Goal: Task Accomplishment & Management: Complete application form

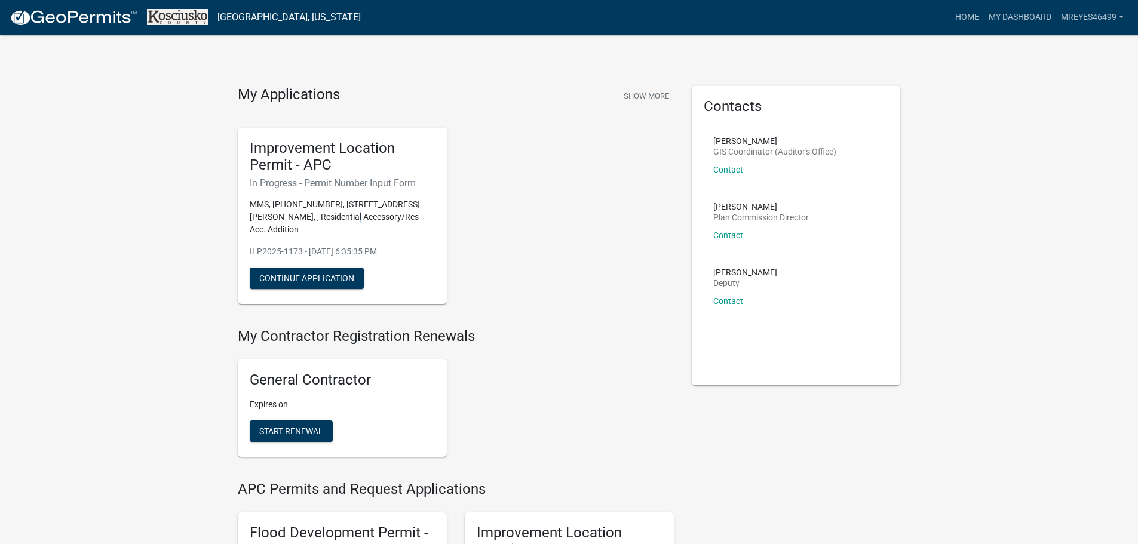
click at [344, 216] on p "MMS, [PHONE_NUMBER], [STREET_ADDRESS][PERSON_NAME], , Residential Accessory/Res…" at bounding box center [342, 217] width 185 height 38
click at [292, 169] on h5 "Improvement Location Permit - APC" at bounding box center [342, 157] width 185 height 35
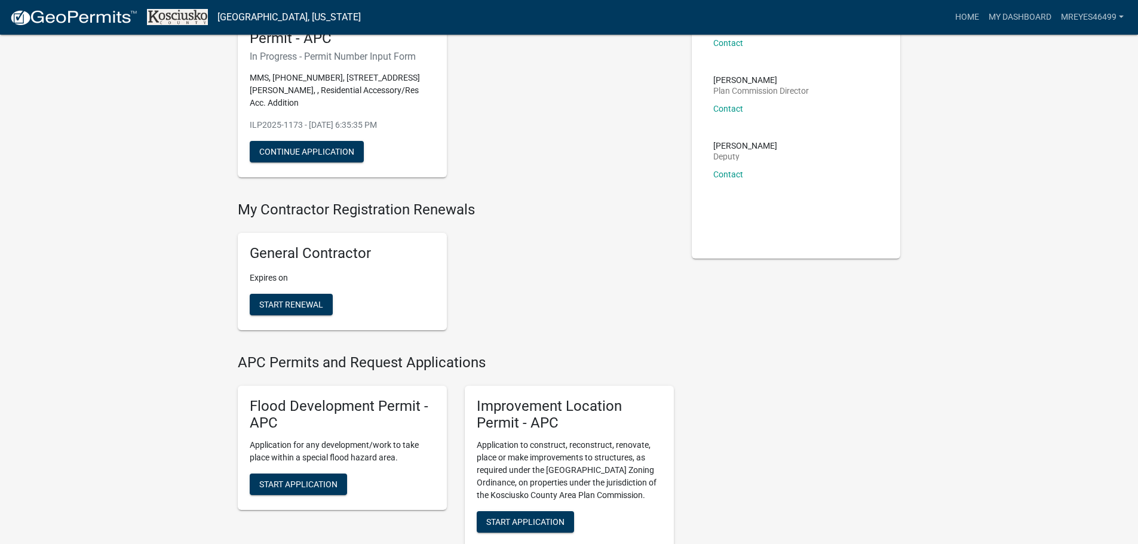
scroll to position [120, 0]
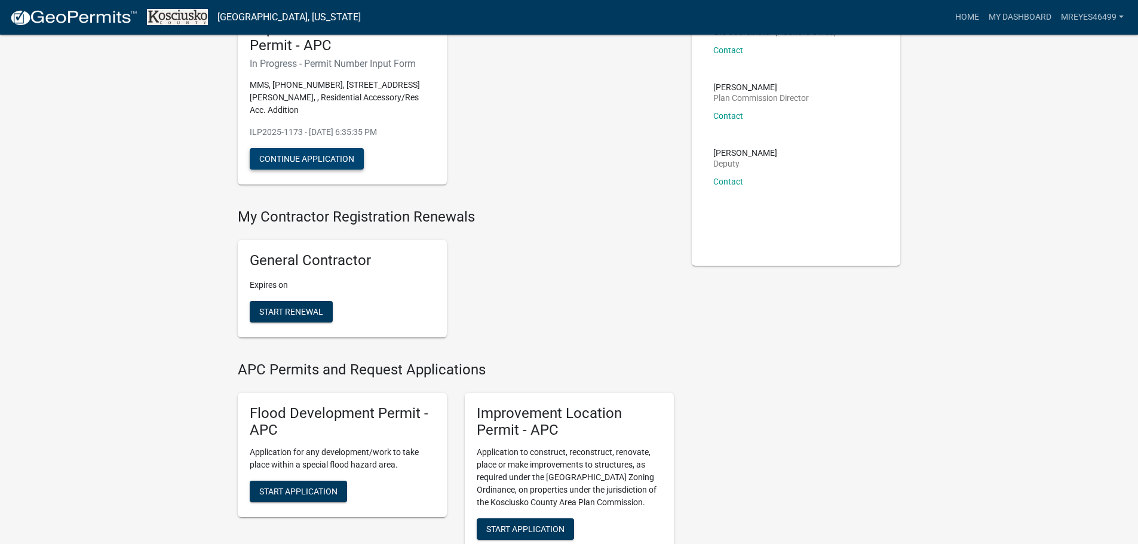
click at [310, 166] on button "Continue Application" at bounding box center [307, 159] width 114 height 22
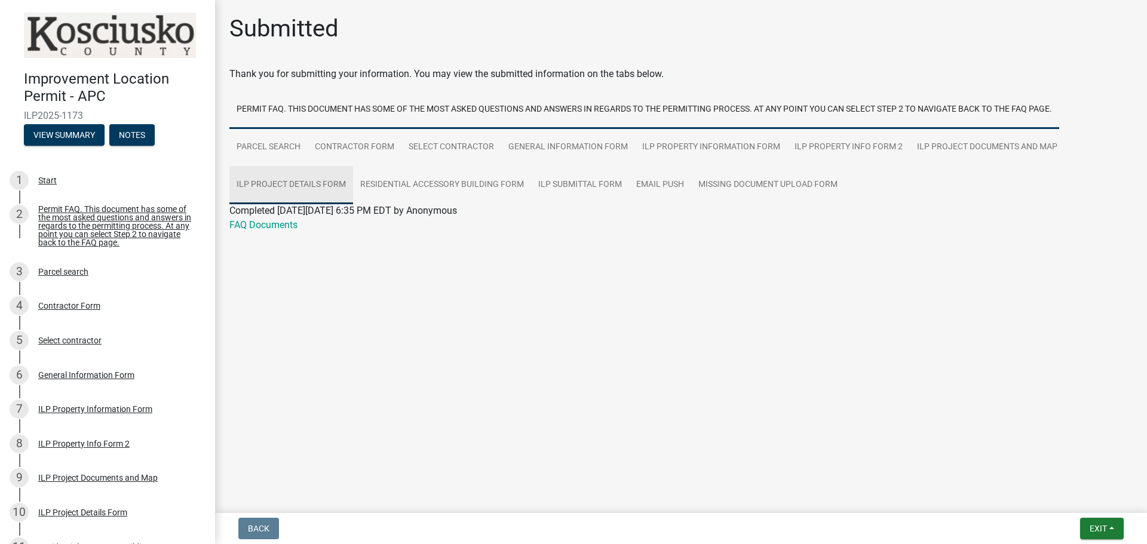
click at [290, 184] on link "ILP Project Details Form" at bounding box center [291, 185] width 124 height 38
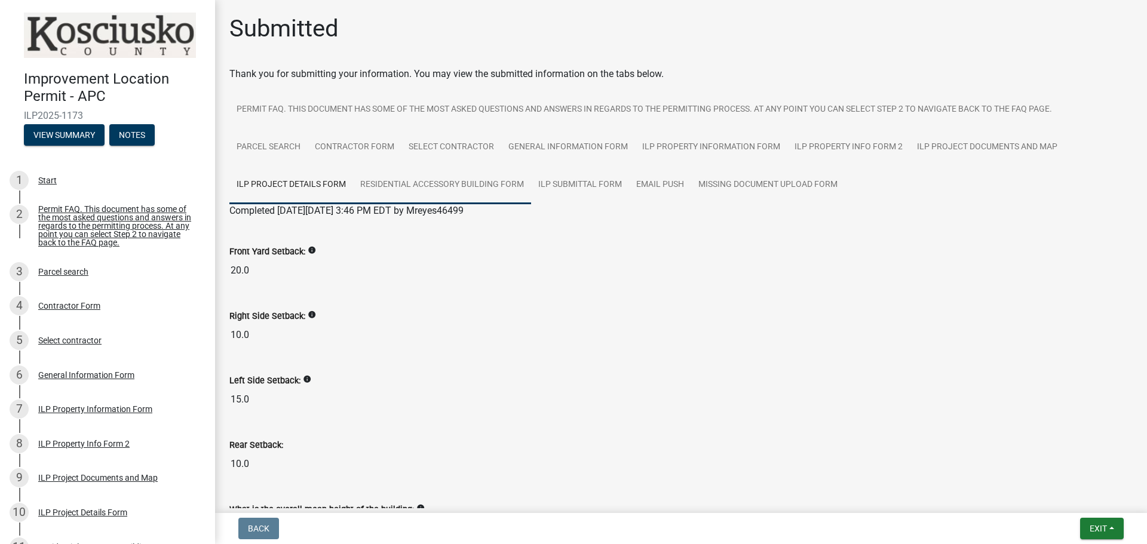
click at [427, 188] on link "Residential Accessory Building Form" at bounding box center [442, 185] width 178 height 38
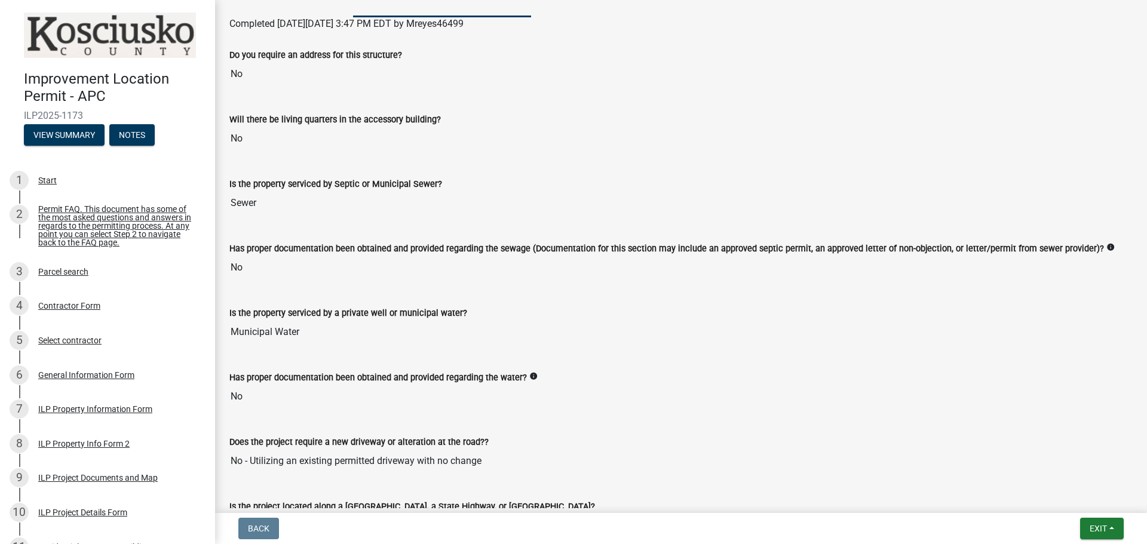
scroll to position [117, 0]
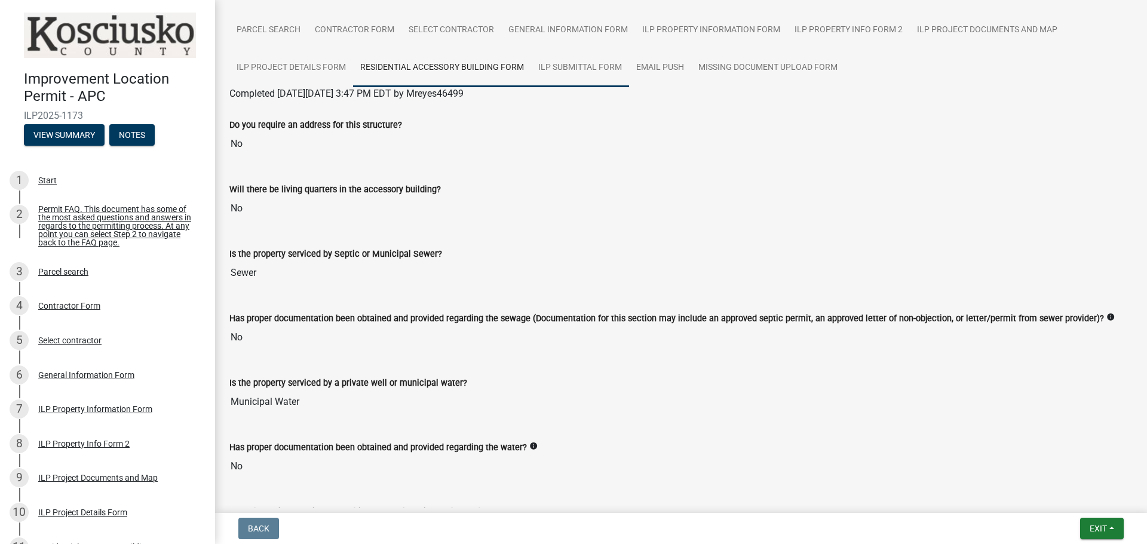
click at [565, 64] on link "ILP Submittal Form" at bounding box center [580, 68] width 98 height 38
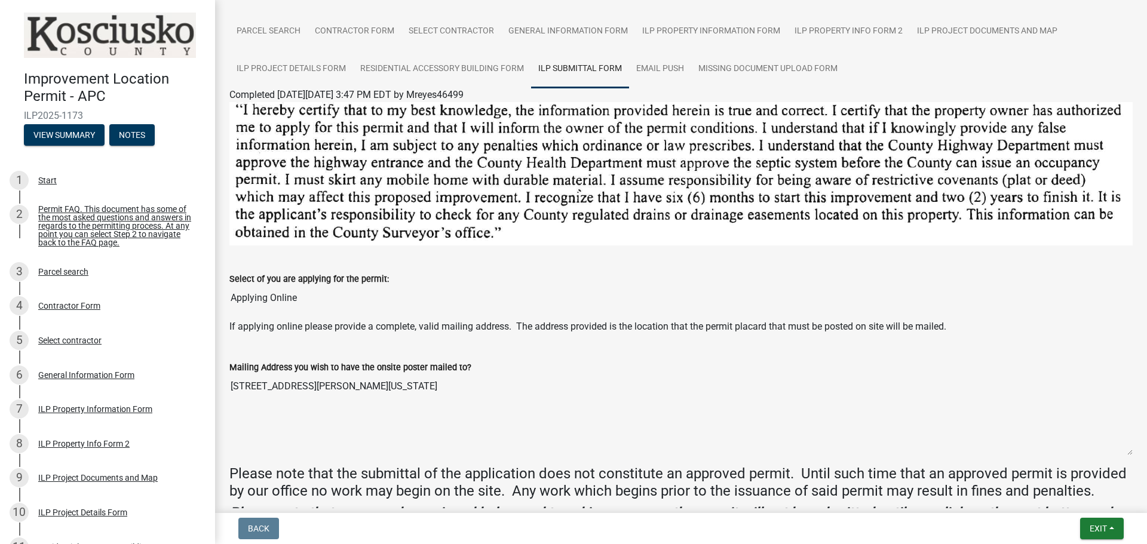
scroll to position [0, 0]
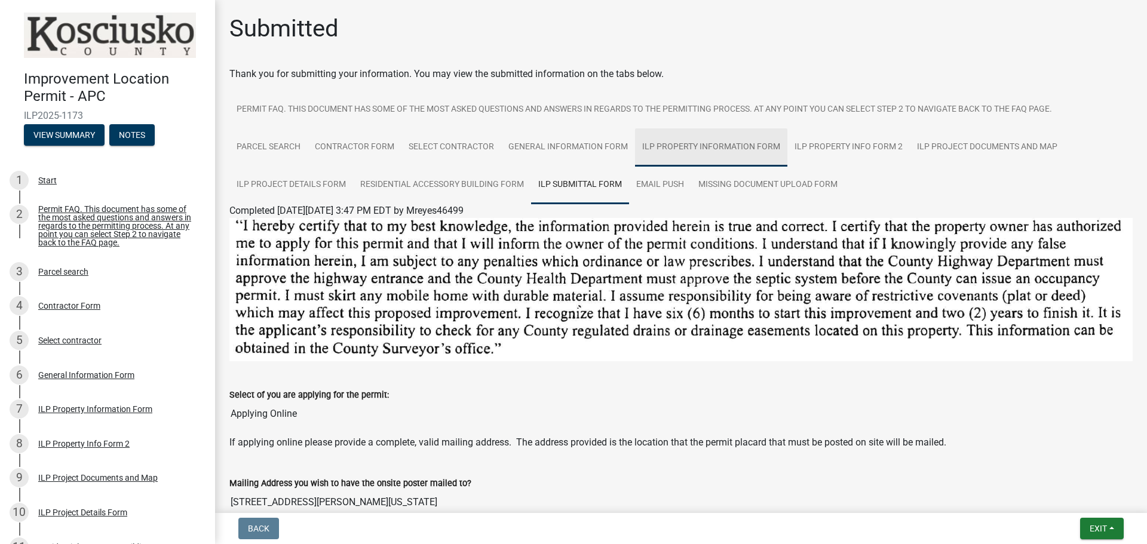
click at [707, 154] on link "ILP Property Information Form" at bounding box center [711, 147] width 152 height 38
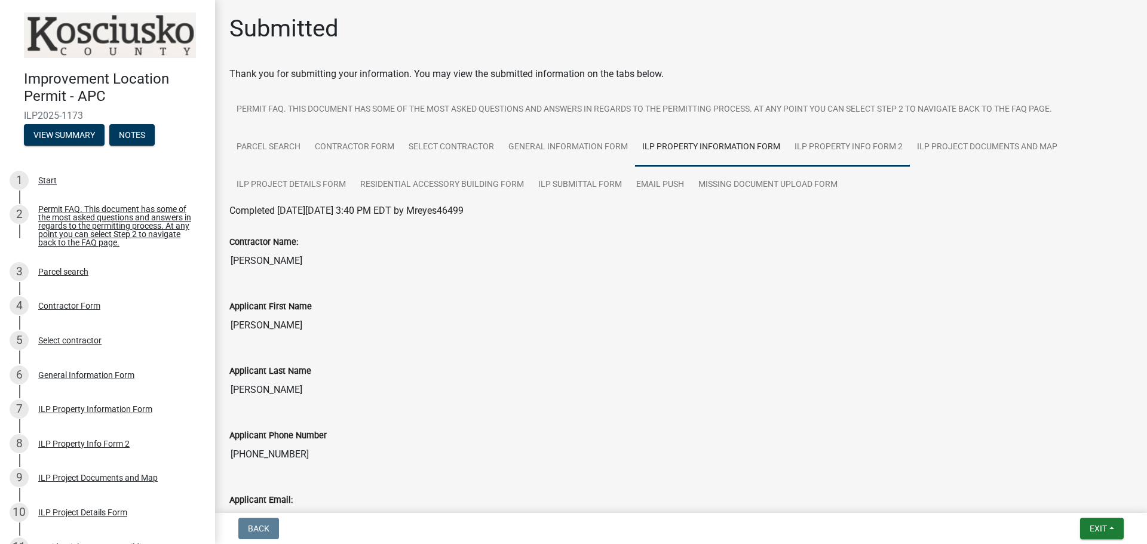
click at [815, 155] on link "ILP Property Info Form 2" at bounding box center [849, 147] width 123 height 38
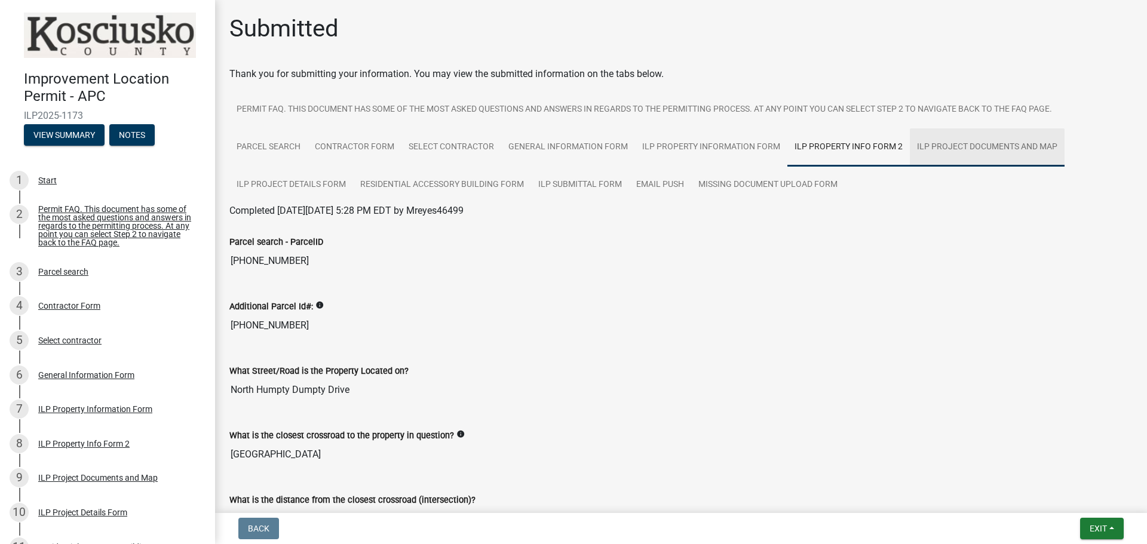
click at [953, 147] on link "ILP Project Documents and Map" at bounding box center [987, 147] width 155 height 38
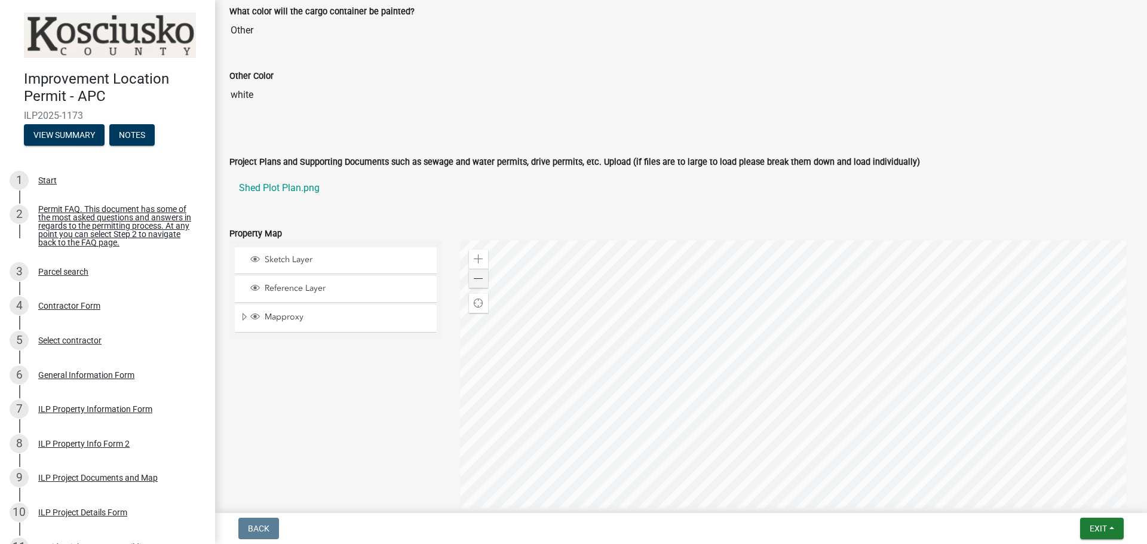
scroll to position [667, 0]
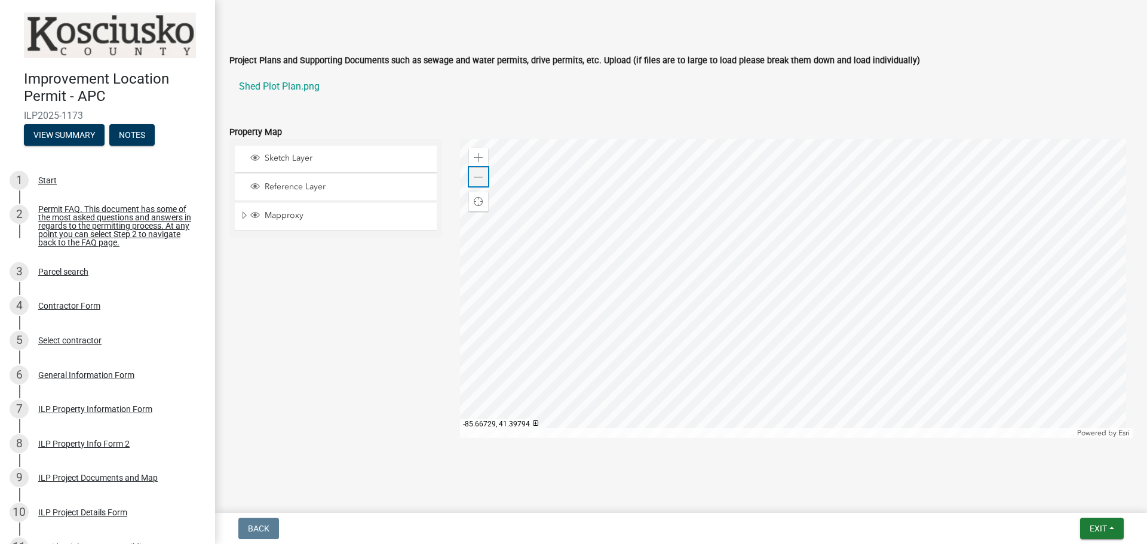
click at [469, 176] on div "Zoom out" at bounding box center [478, 176] width 19 height 19
click at [474, 176] on span at bounding box center [479, 178] width 10 height 10
click at [474, 180] on span at bounding box center [479, 178] width 10 height 10
click at [474, 177] on span at bounding box center [479, 178] width 10 height 10
click at [281, 84] on link "Shed Plot Plan.png" at bounding box center [681, 86] width 904 height 29
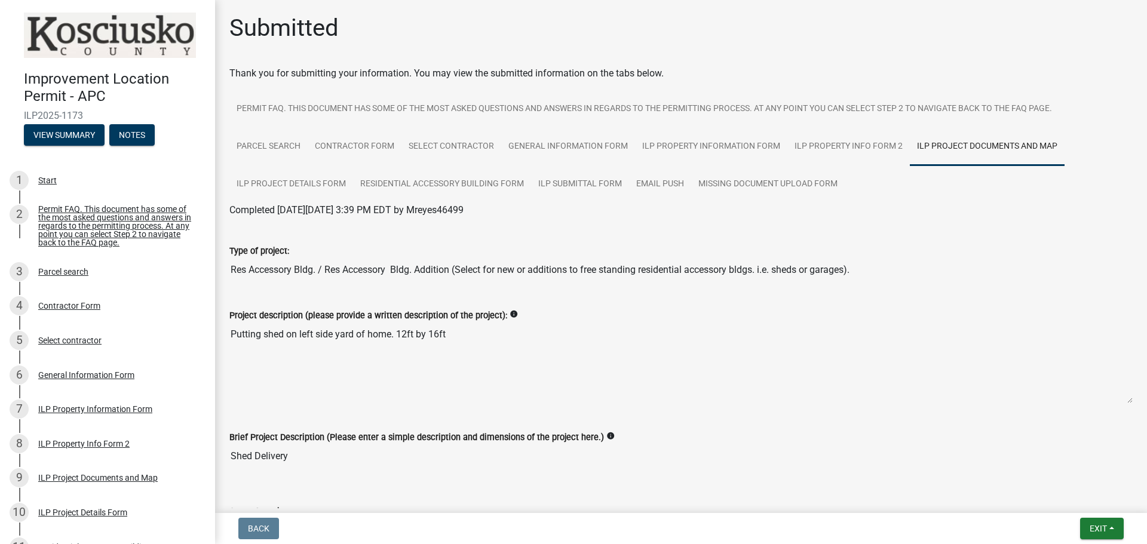
scroll to position [0, 0]
click at [731, 185] on link "Missing Document Upload Form" at bounding box center [768, 185] width 154 height 38
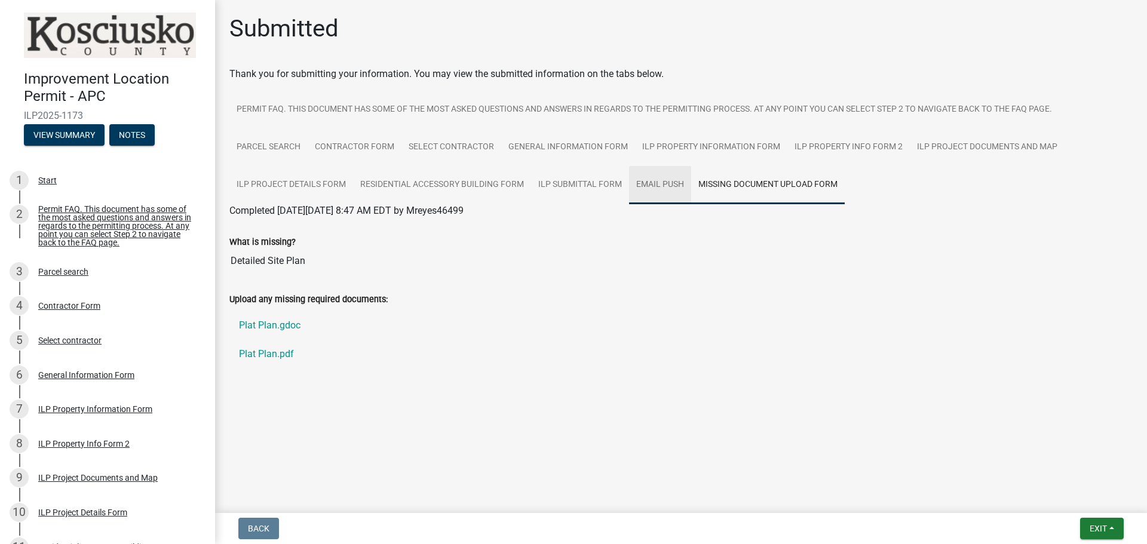
click at [657, 182] on link "Email Push" at bounding box center [660, 185] width 62 height 38
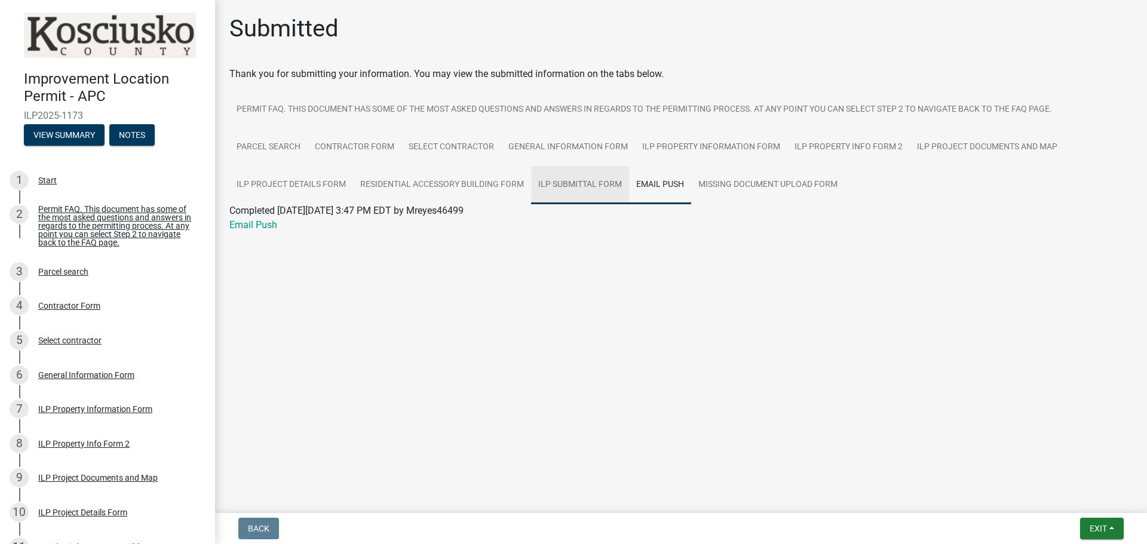
click at [589, 180] on link "ILP Submittal Form" at bounding box center [580, 185] width 98 height 38
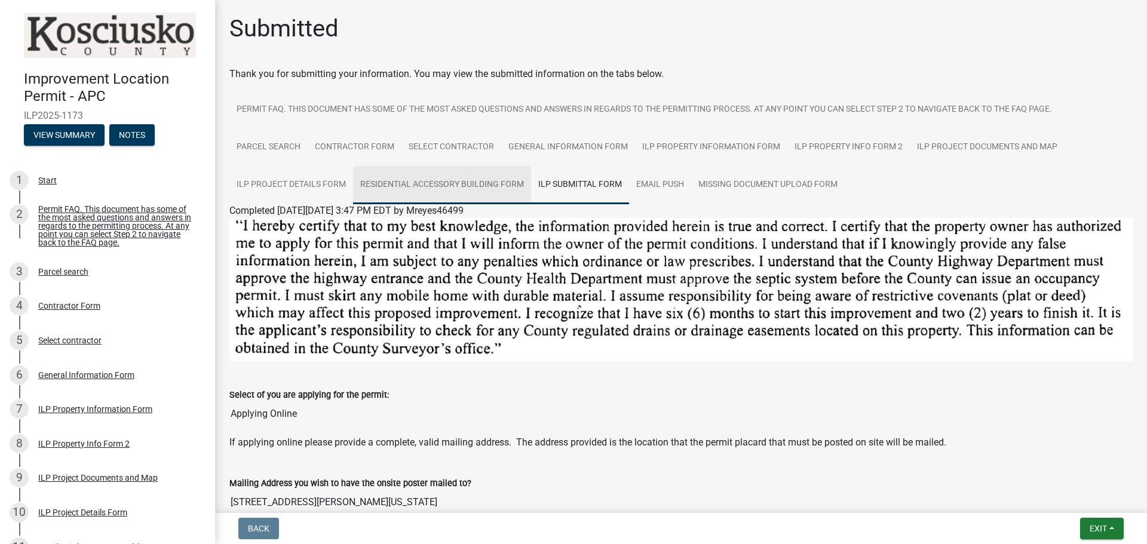
click at [480, 182] on link "Residential Accessory Building Form" at bounding box center [442, 185] width 178 height 38
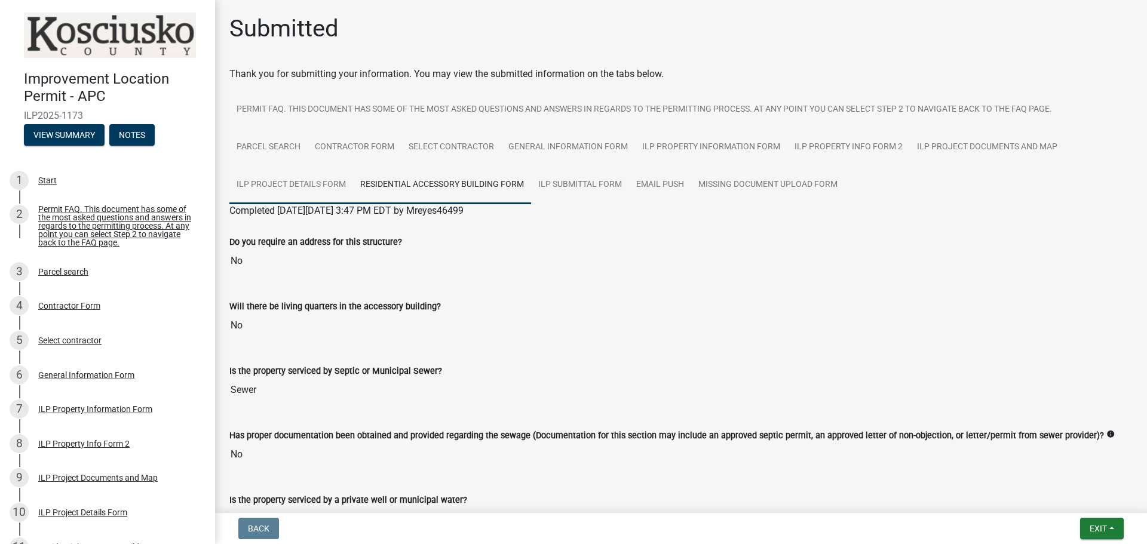
click at [298, 185] on link "ILP Project Details Form" at bounding box center [291, 185] width 124 height 38
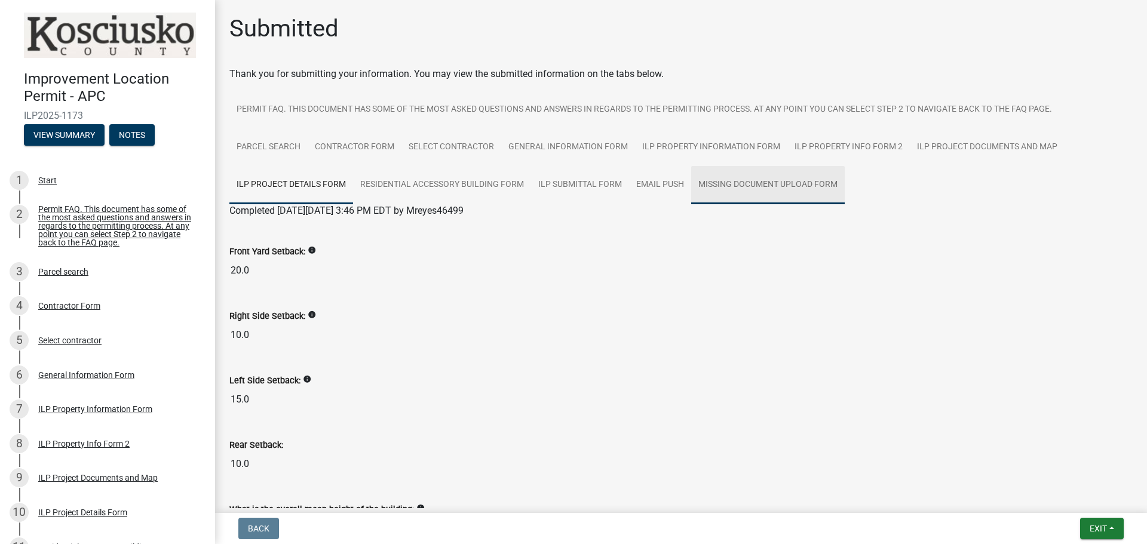
click at [751, 177] on link "Missing Document Upload Form" at bounding box center [768, 185] width 154 height 38
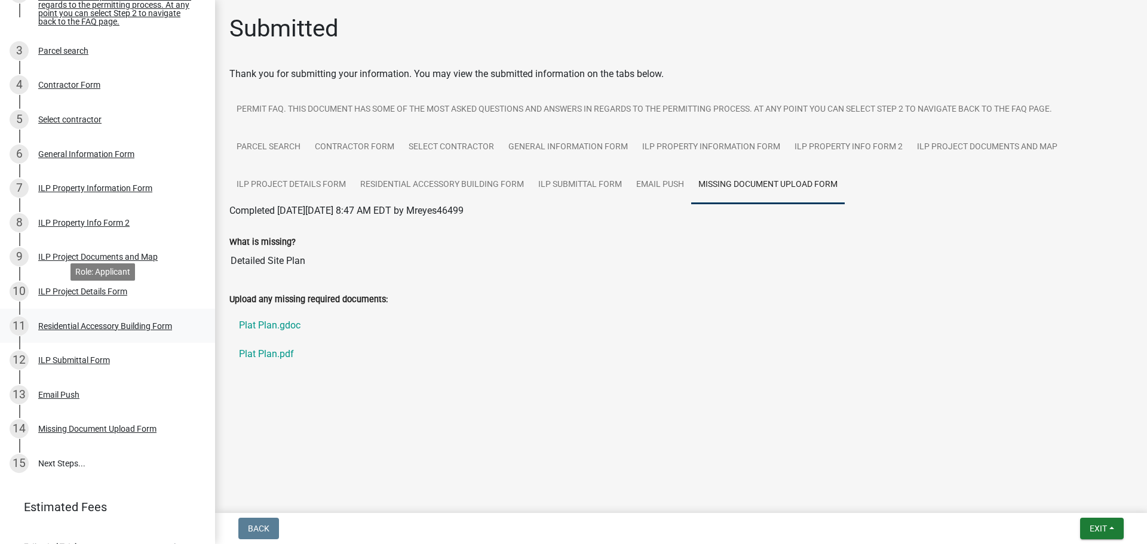
scroll to position [248, 0]
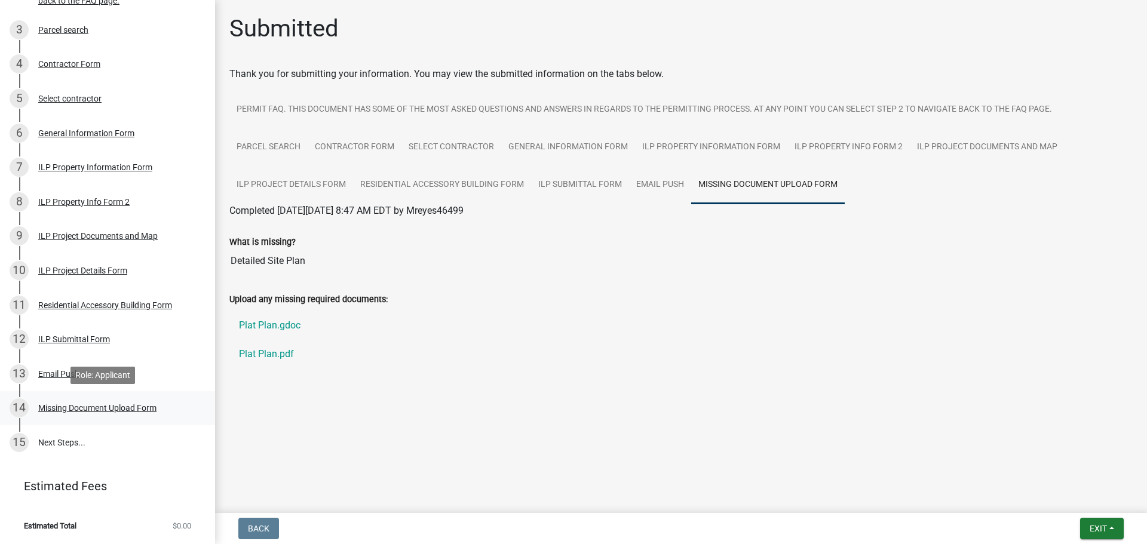
click at [139, 404] on div "Missing Document Upload Form" at bounding box center [97, 408] width 118 height 8
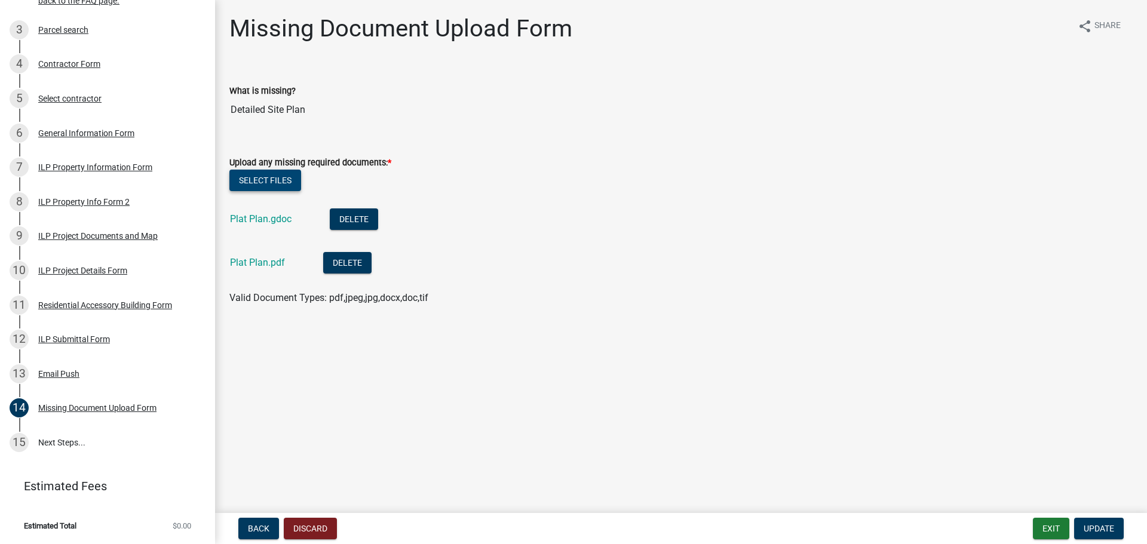
click at [264, 183] on button "Select files" at bounding box center [265, 181] width 72 height 22
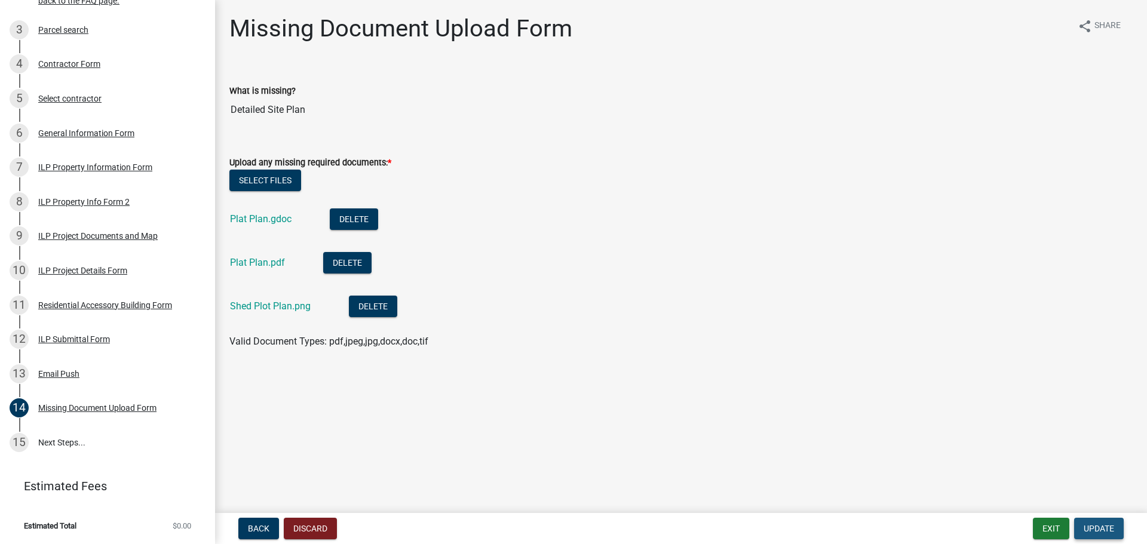
click at [1092, 526] on span "Update" at bounding box center [1099, 529] width 30 height 10
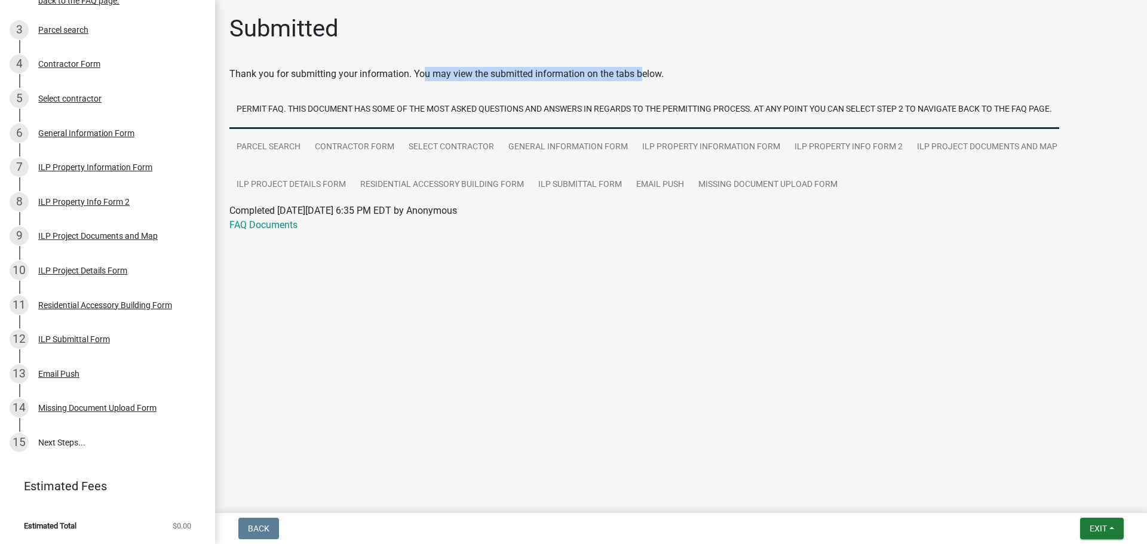
drag, startPoint x: 417, startPoint y: 71, endPoint x: 644, endPoint y: 66, distance: 227.1
click at [643, 66] on div "Submitted Thank you for submitting your information. You may view the submitted…" at bounding box center [681, 135] width 921 height 243
drag, startPoint x: 669, startPoint y: 69, endPoint x: 681, endPoint y: 75, distance: 13.4
click at [676, 71] on div "Thank you for submitting your information. You may view the submitted informati…" at bounding box center [681, 74] width 904 height 14
click at [503, 289] on main "Submitted Thank you for submitting your information. You may view the submitted…" at bounding box center [681, 254] width 932 height 509
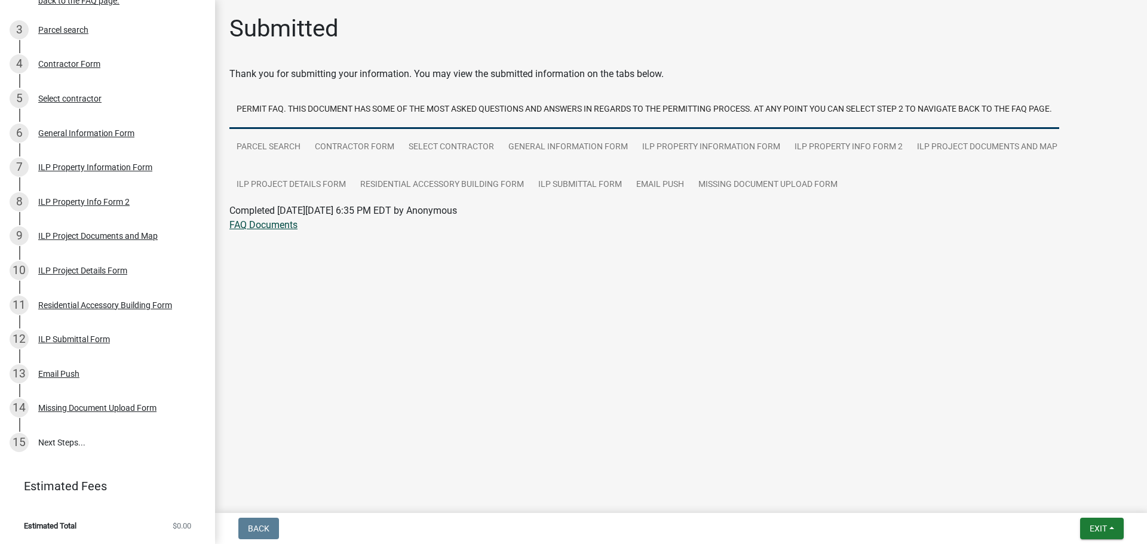
click at [244, 223] on link "FAQ Documents" at bounding box center [263, 224] width 68 height 11
click at [718, 182] on link "Missing Document Upload Form" at bounding box center [768, 185] width 154 height 38
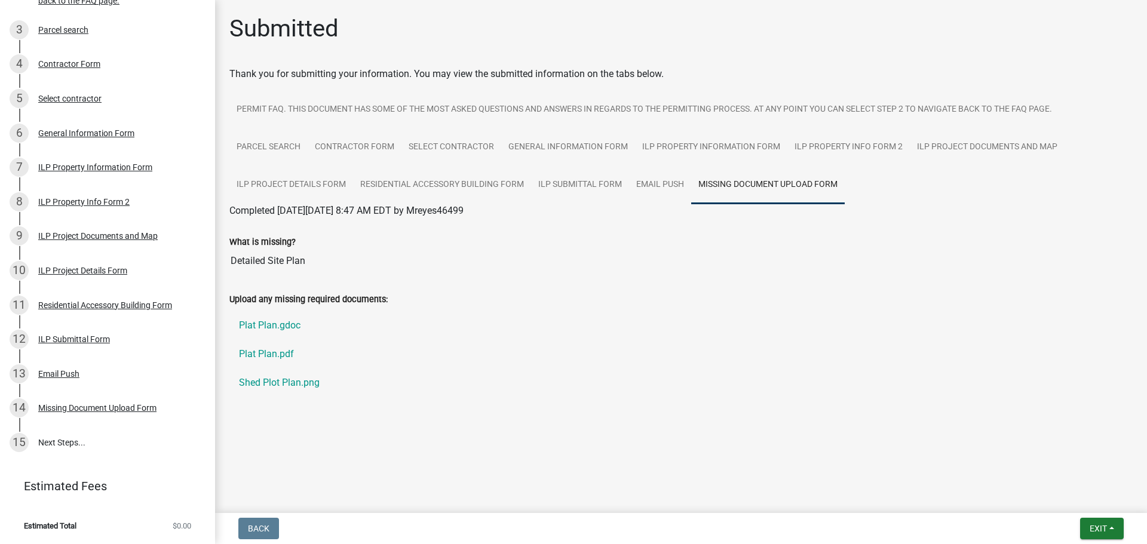
drag, startPoint x: 255, startPoint y: 265, endPoint x: 373, endPoint y: 274, distance: 118.7
click at [371, 274] on div "What is missing? Detailed Site Plan" at bounding box center [681, 250] width 921 height 65
click at [430, 289] on div at bounding box center [681, 288] width 921 height 10
click at [257, 329] on link "Plat Plan.gdoc" at bounding box center [681, 325] width 904 height 29
drag, startPoint x: 229, startPoint y: 259, endPoint x: 365, endPoint y: 268, distance: 135.4
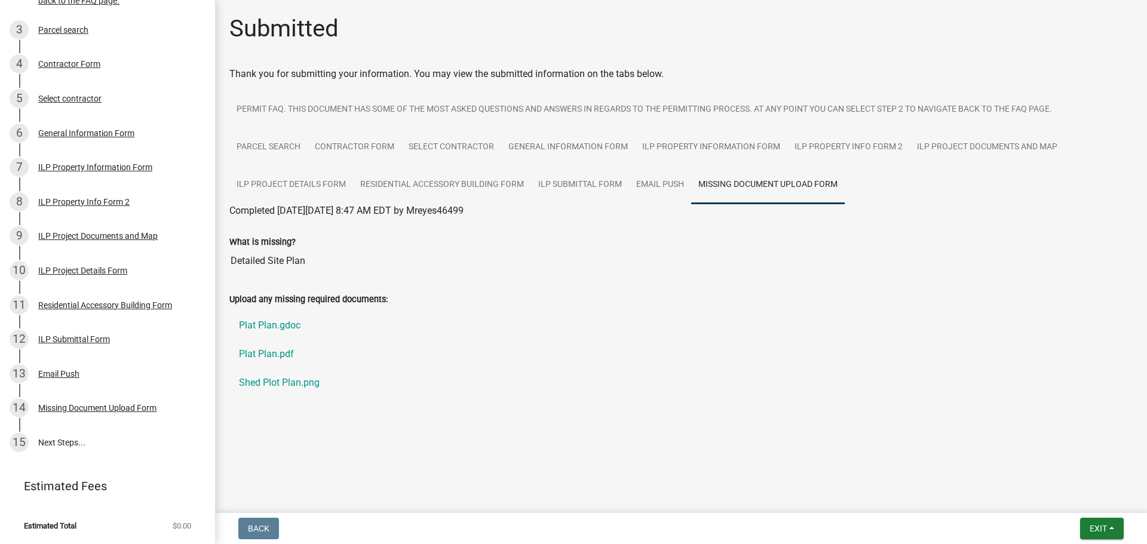
click at [363, 268] on input "Detailed Site Plan" at bounding box center [681, 261] width 904 height 24
click at [365, 268] on input "Detailed Site Plan" at bounding box center [681, 261] width 904 height 24
click at [454, 326] on link "Plat Plan.gdoc" at bounding box center [681, 325] width 904 height 29
drag, startPoint x: 255, startPoint y: 257, endPoint x: 427, endPoint y: 285, distance: 175.0
click at [342, 264] on input "Detailed Site Plan" at bounding box center [681, 261] width 904 height 24
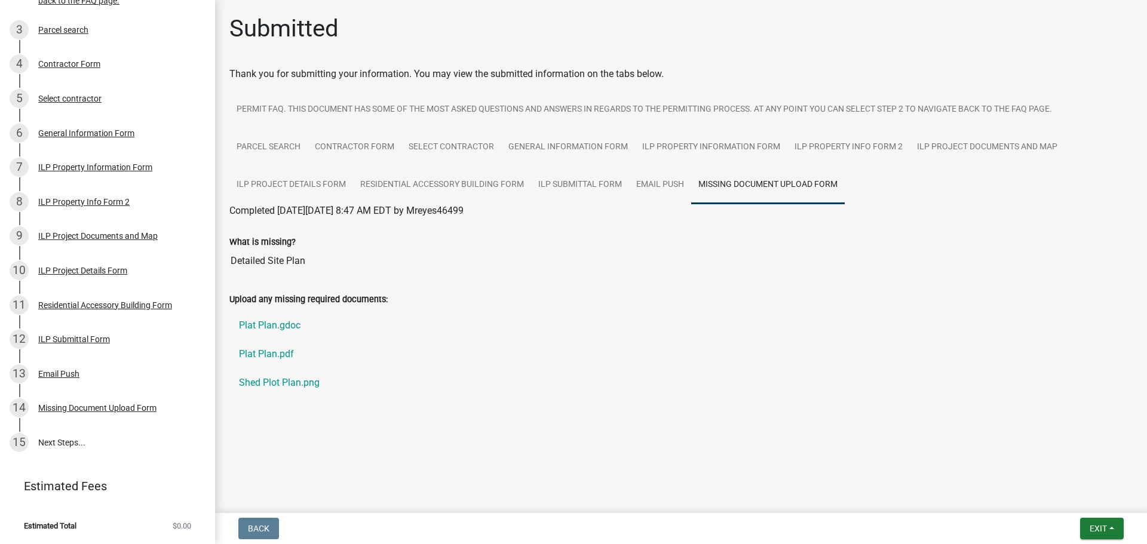
click at [430, 285] on div at bounding box center [681, 288] width 921 height 10
click at [284, 328] on link "Plat Plan.gdoc" at bounding box center [681, 325] width 904 height 29
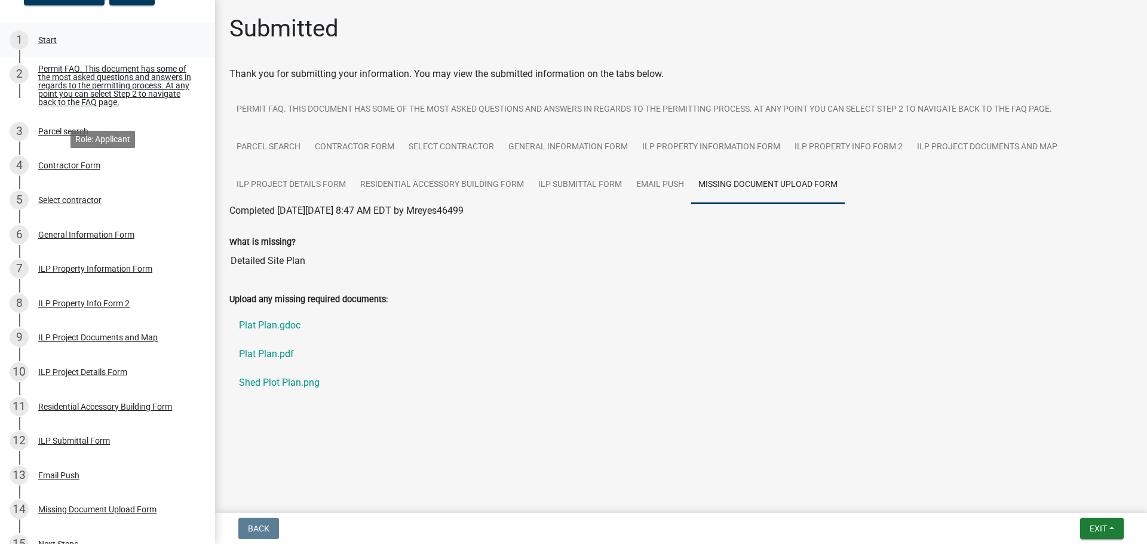
scroll to position [0, 0]
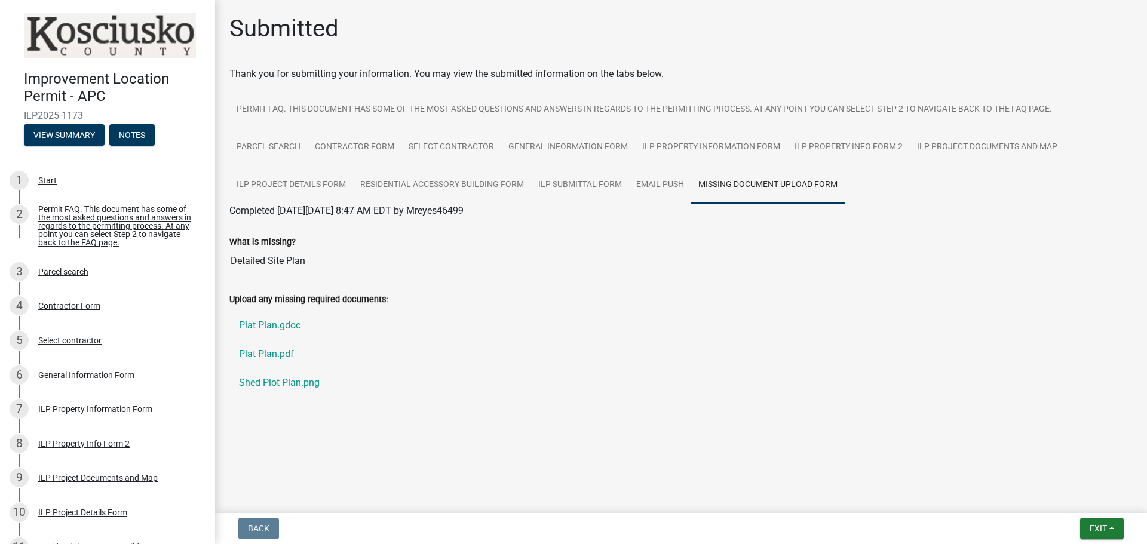
drag, startPoint x: 23, startPoint y: 113, endPoint x: 111, endPoint y: 113, distance: 87.2
click at [111, 113] on div "Improvement Location Permit - APC ILP2025-1173 View Summary Notes" at bounding box center [108, 105] width 196 height 88
click at [141, 106] on div "Improvement Location Permit - APC ILP2025-1173 View Summary Notes" at bounding box center [108, 105] width 196 height 88
click at [131, 127] on button "Notes" at bounding box center [131, 135] width 45 height 22
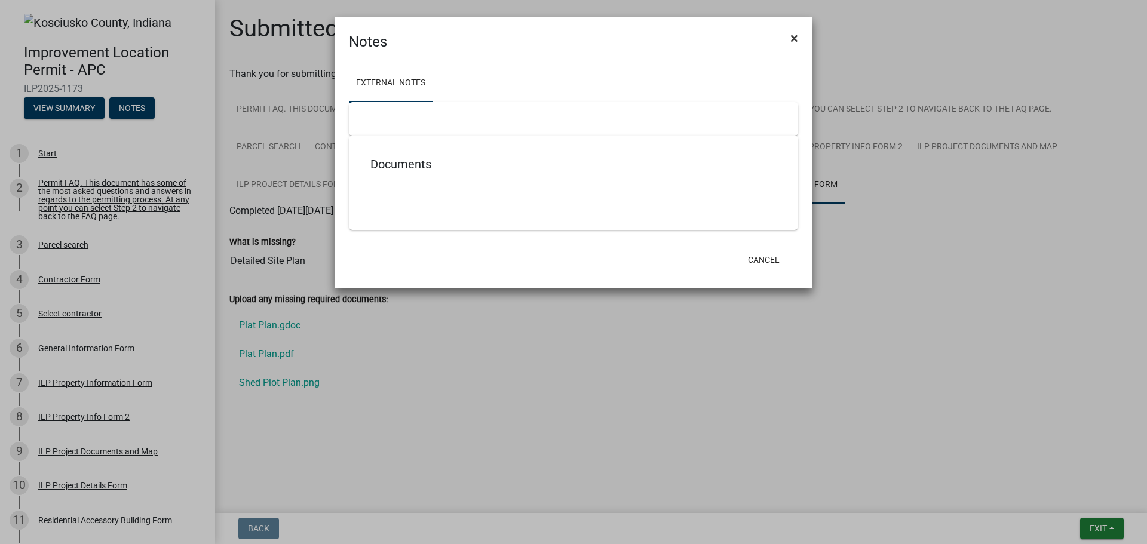
click at [798, 38] on button "×" at bounding box center [794, 38] width 27 height 33
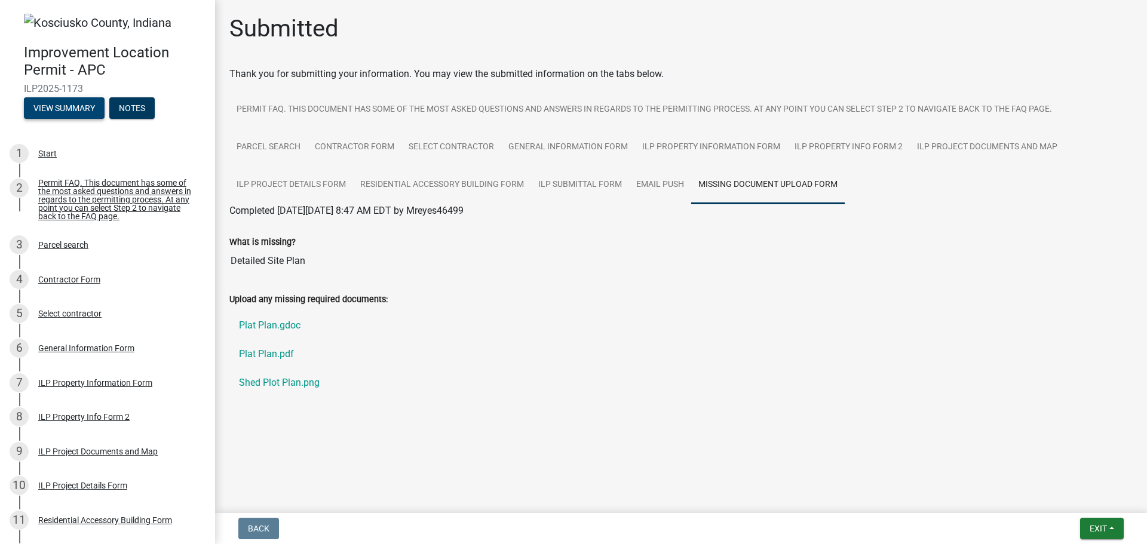
click at [53, 114] on button "View Summary" at bounding box center [64, 108] width 81 height 22
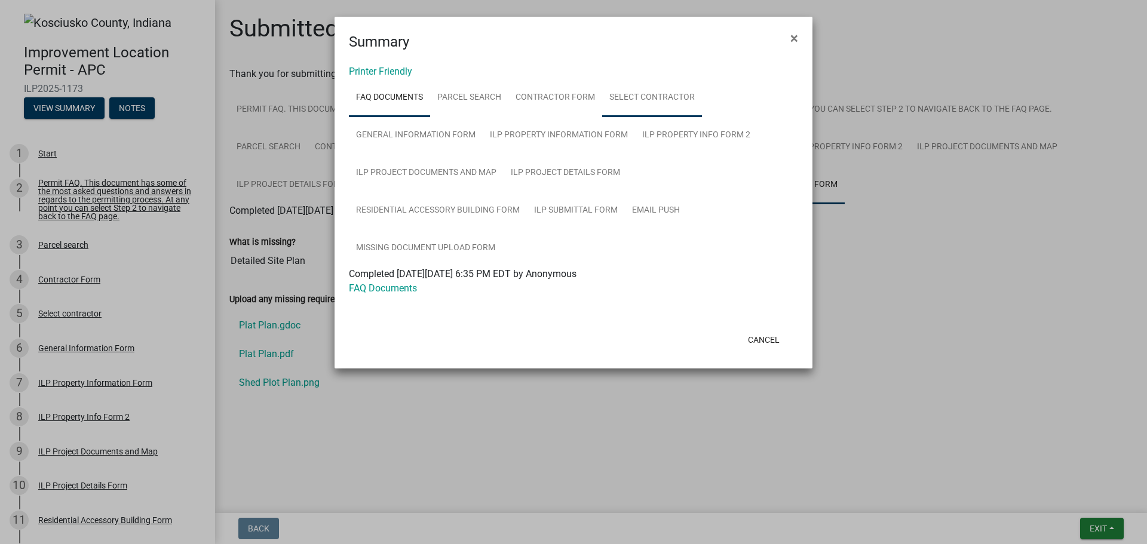
click at [662, 106] on link "Select contractor" at bounding box center [652, 98] width 100 height 38
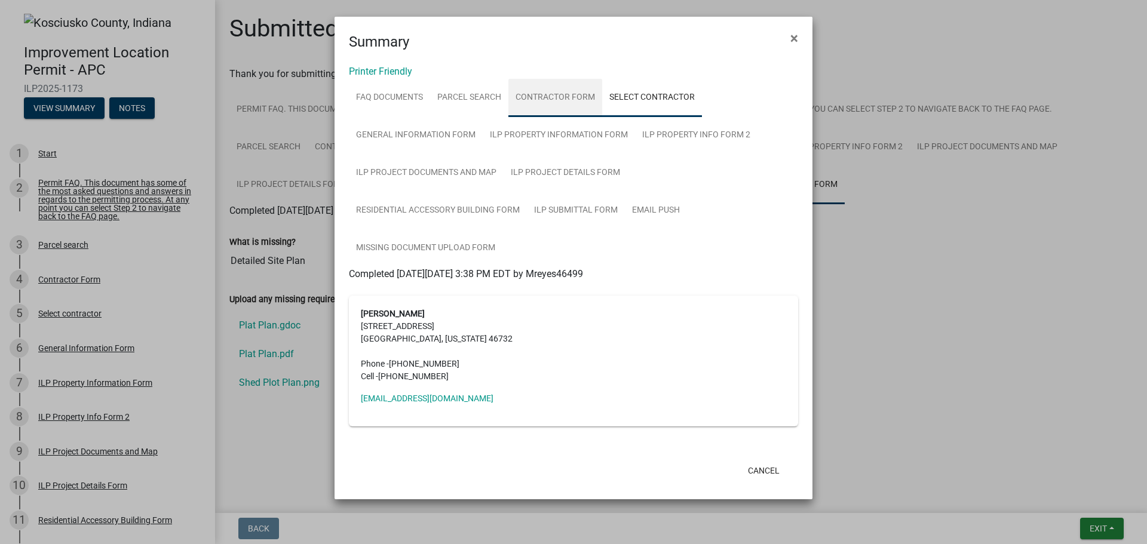
click at [565, 100] on link "Contractor Form" at bounding box center [556, 98] width 94 height 38
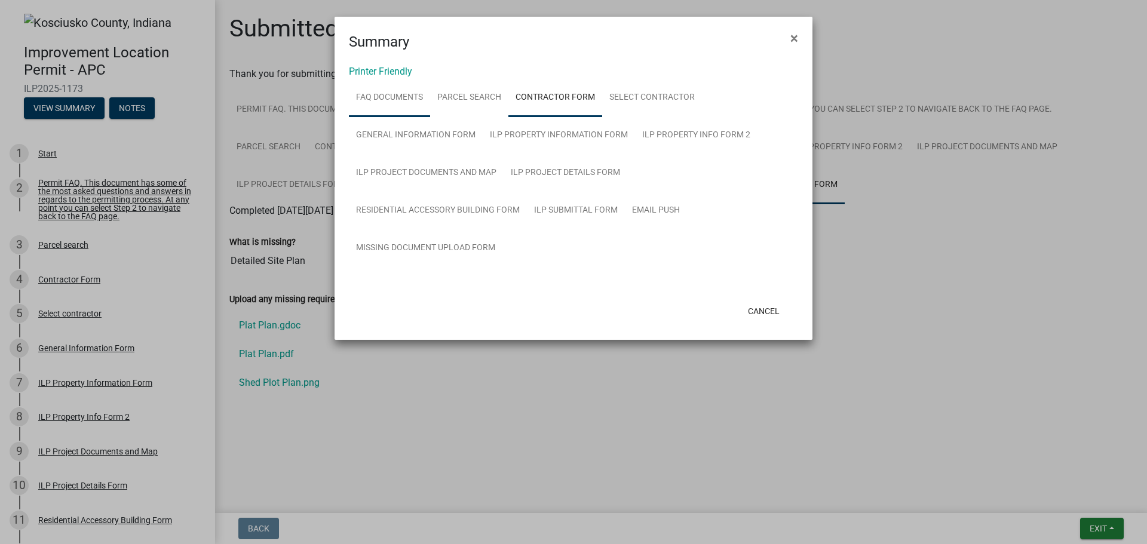
click at [372, 102] on link "FAQ Documents" at bounding box center [389, 98] width 81 height 38
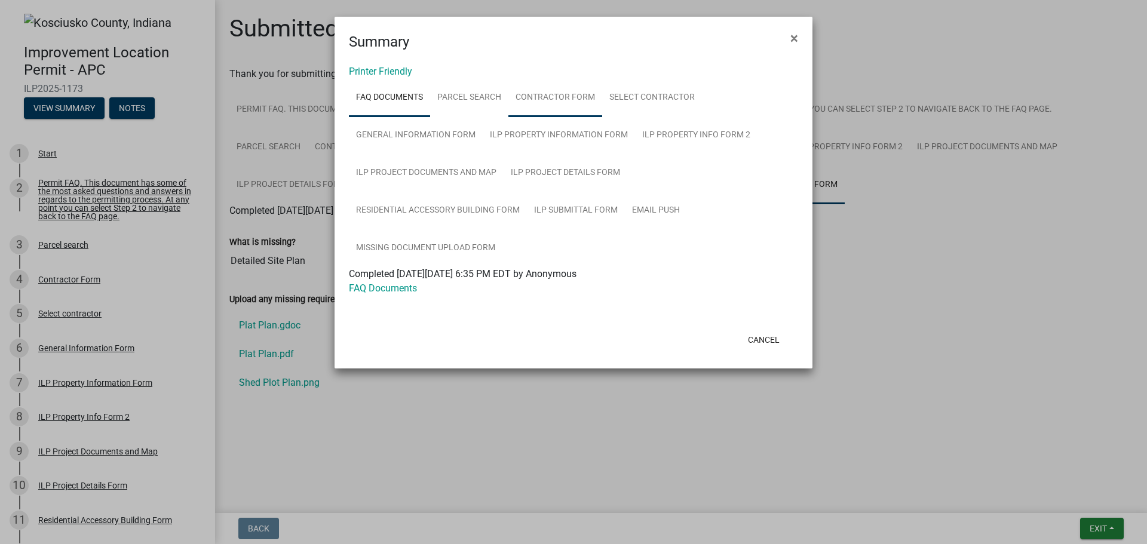
click at [523, 100] on link "Contractor Form" at bounding box center [556, 98] width 94 height 38
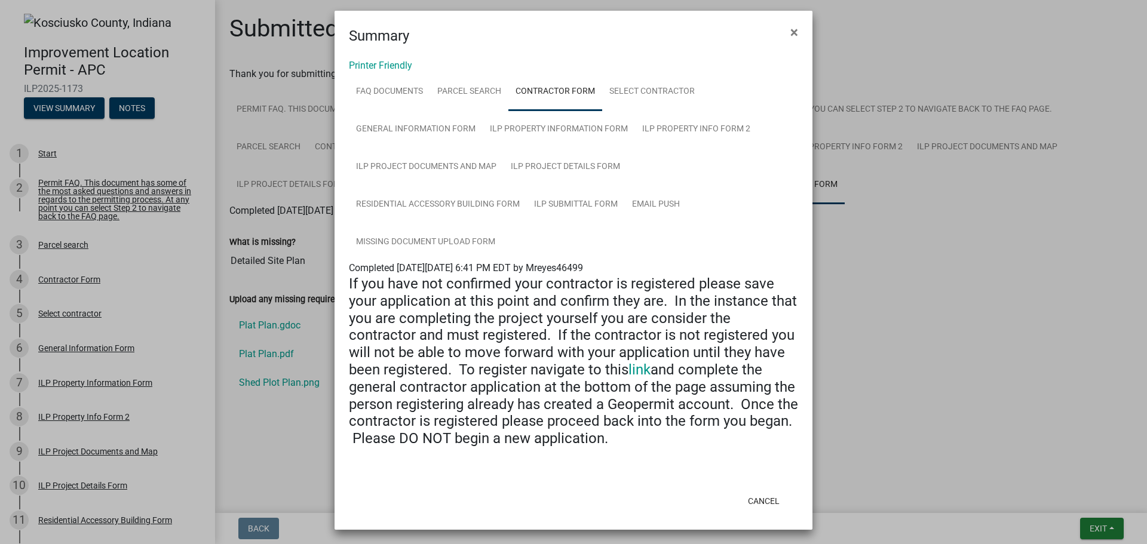
scroll to position [8, 0]
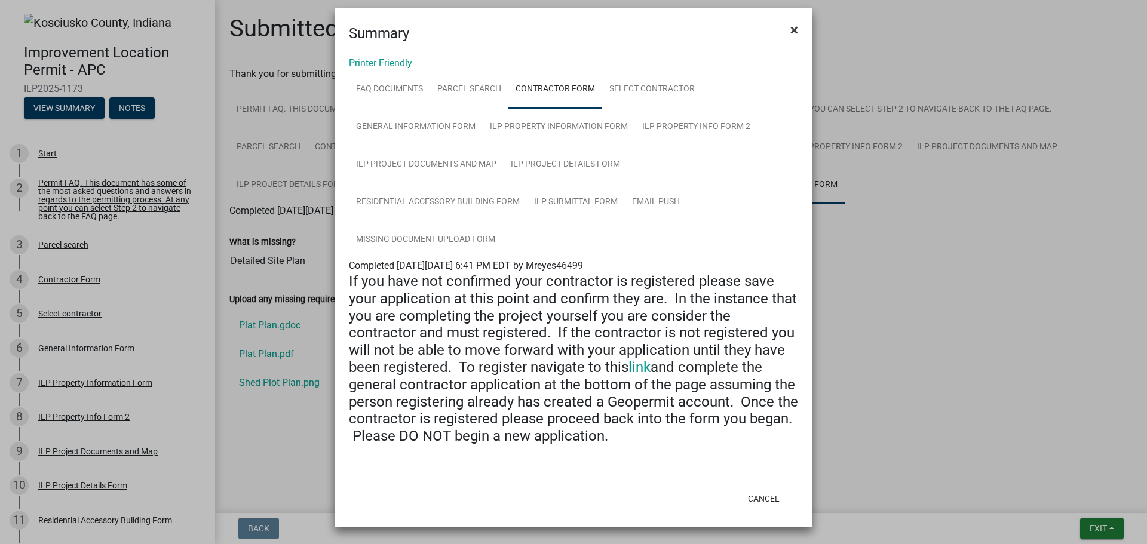
click at [791, 31] on span "×" at bounding box center [795, 30] width 8 height 17
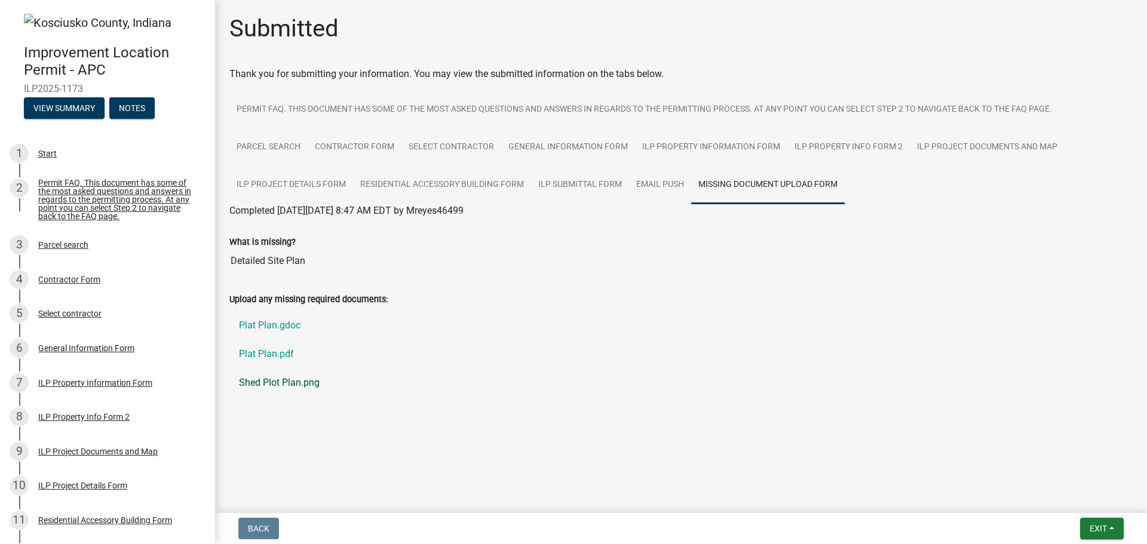
click at [447, 379] on link "Shed Plot Plan.png" at bounding box center [681, 383] width 904 height 29
click at [275, 326] on link "Plat Plan.gdoc" at bounding box center [681, 325] width 904 height 29
click at [268, 327] on link "Plat Plan.gdoc" at bounding box center [681, 325] width 904 height 29
click at [879, 338] on link "Plat Plan.gdoc" at bounding box center [681, 325] width 904 height 29
click at [254, 351] on link "Plat Plan.pdf" at bounding box center [681, 354] width 904 height 29
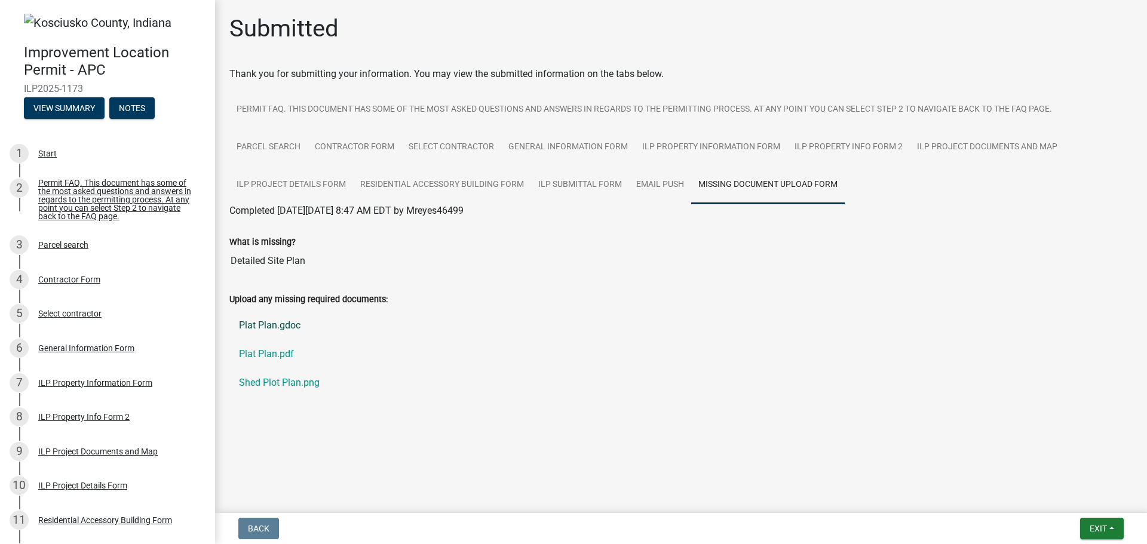
click at [267, 326] on link "Plat Plan.gdoc" at bounding box center [681, 325] width 904 height 29
click at [265, 382] on link "Shed Plot Plan.png" at bounding box center [681, 383] width 904 height 29
click at [738, 183] on link "Missing Document Upload Form" at bounding box center [768, 185] width 154 height 38
click at [287, 388] on link "Shed Plot Plan.png" at bounding box center [681, 383] width 904 height 29
drag, startPoint x: 297, startPoint y: 385, endPoint x: 564, endPoint y: 433, distance: 271.5
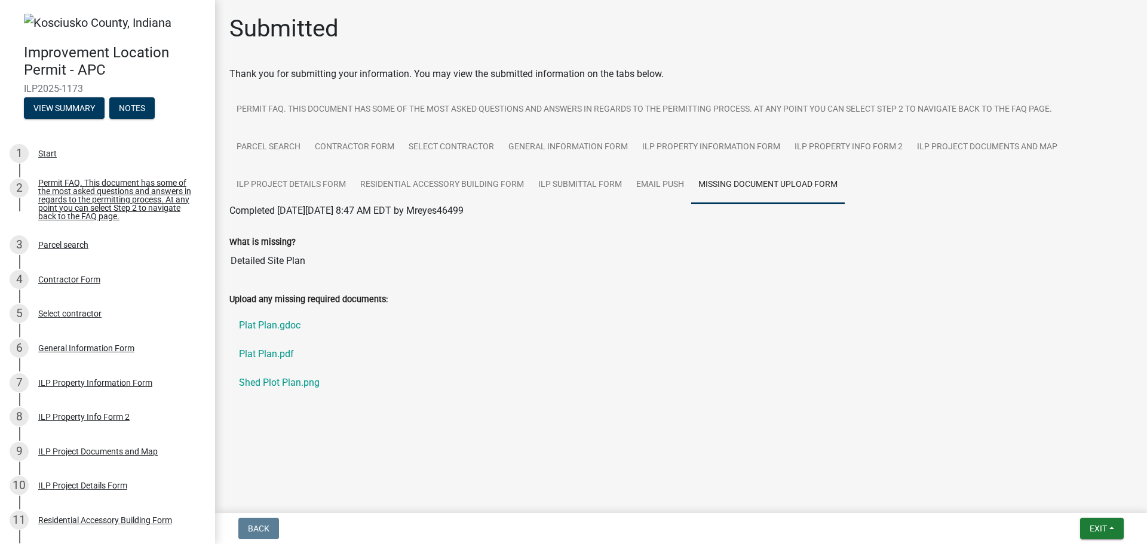
click at [564, 433] on div "Submitted Thank you for submitting your information. You may view the submitted…" at bounding box center [681, 225] width 921 height 423
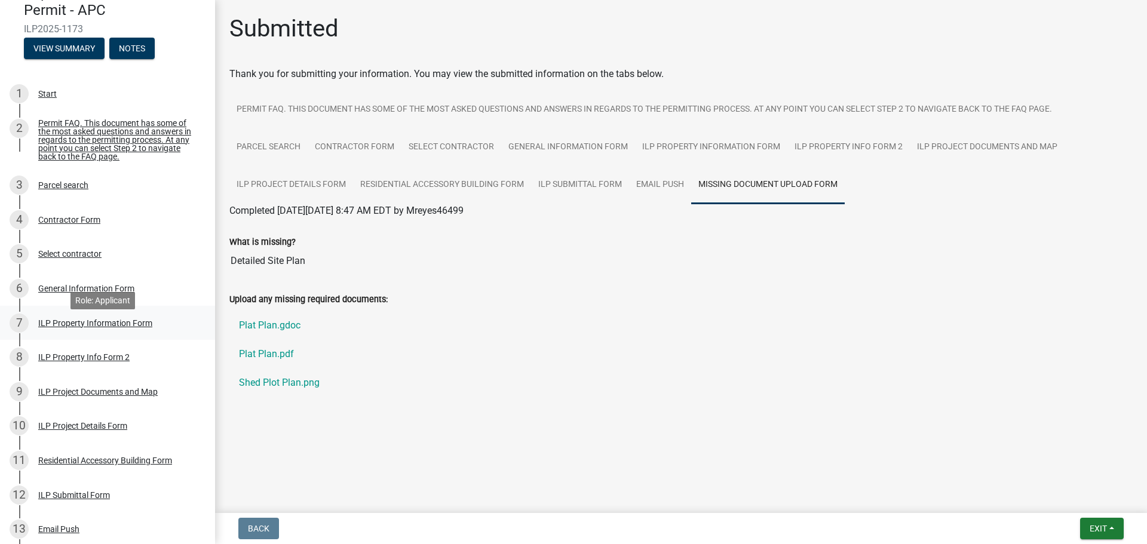
scroll to position [224, 0]
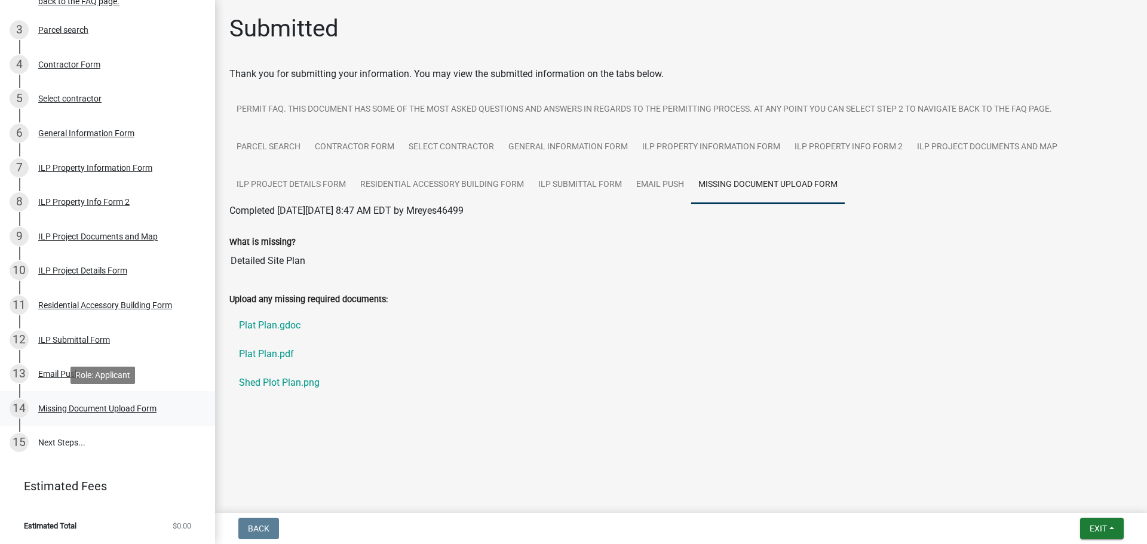
click at [64, 406] on div "Missing Document Upload Form" at bounding box center [97, 409] width 118 height 8
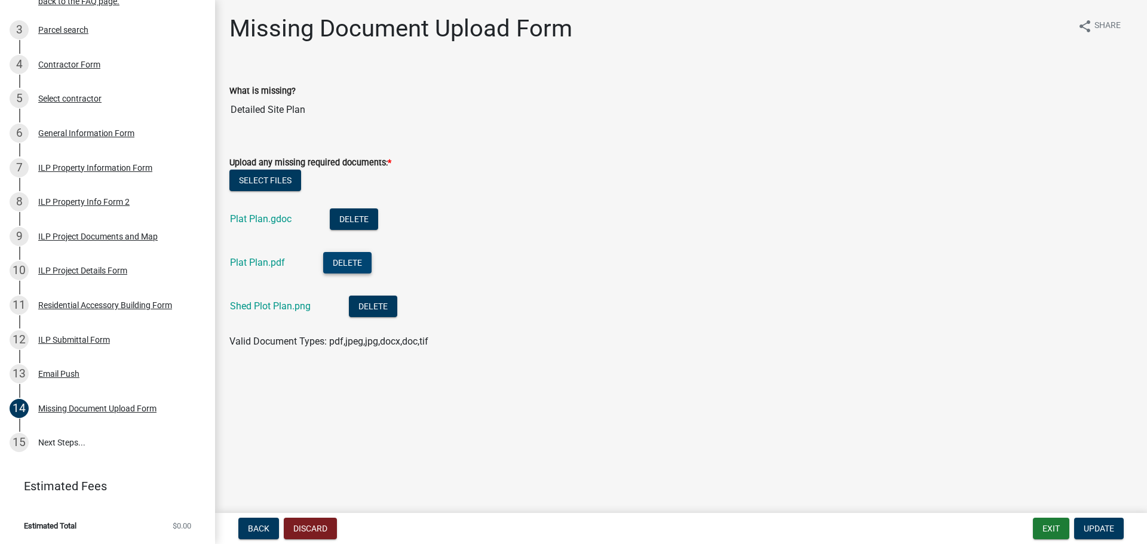
click at [344, 266] on button "Delete" at bounding box center [347, 263] width 48 height 22
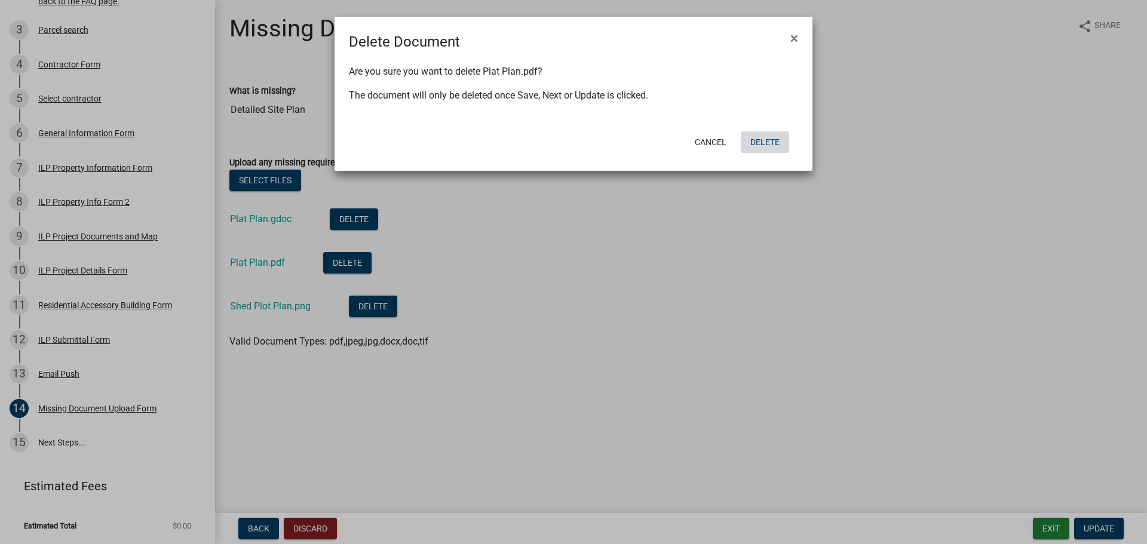
click at [762, 145] on button "Delete" at bounding box center [765, 142] width 48 height 22
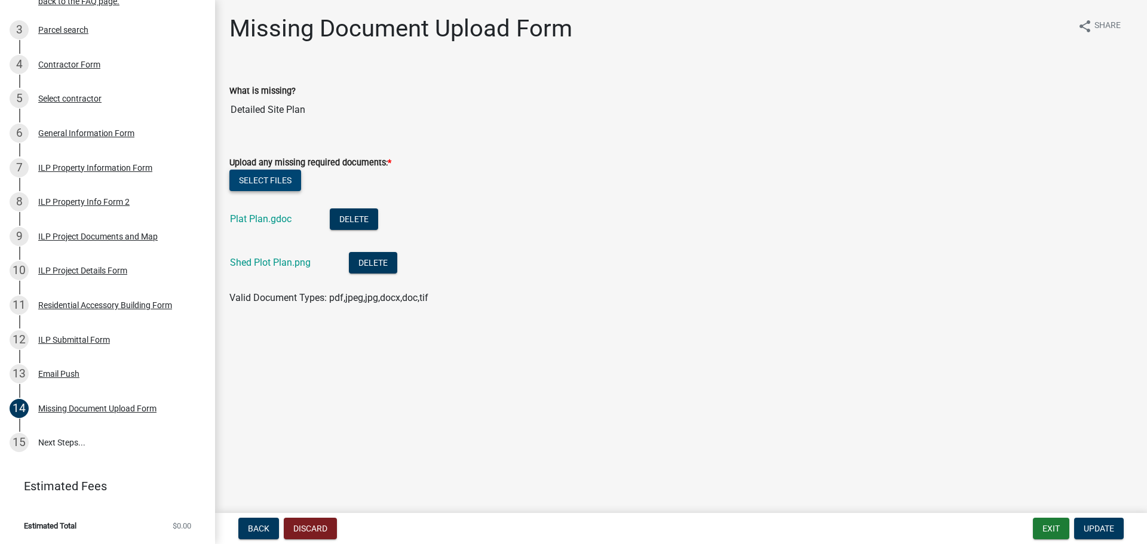
click at [271, 170] on form "Upload any missing required documents: * Select files Plat Plan.gdoc Delete She…" at bounding box center [681, 223] width 904 height 164
click at [271, 181] on button "Select files" at bounding box center [265, 181] width 72 height 22
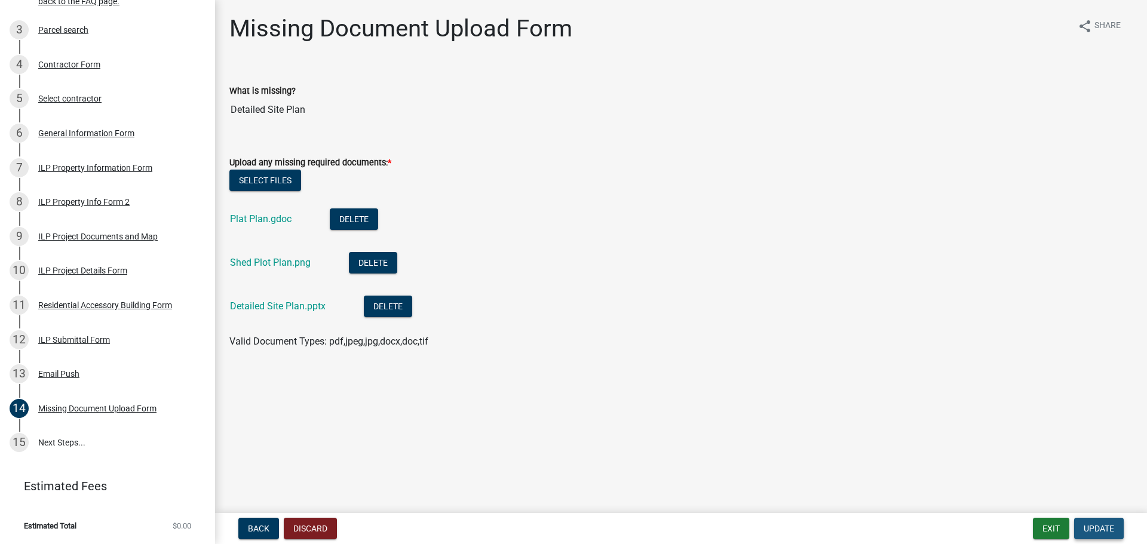
click at [1096, 526] on span "Update" at bounding box center [1099, 529] width 30 height 10
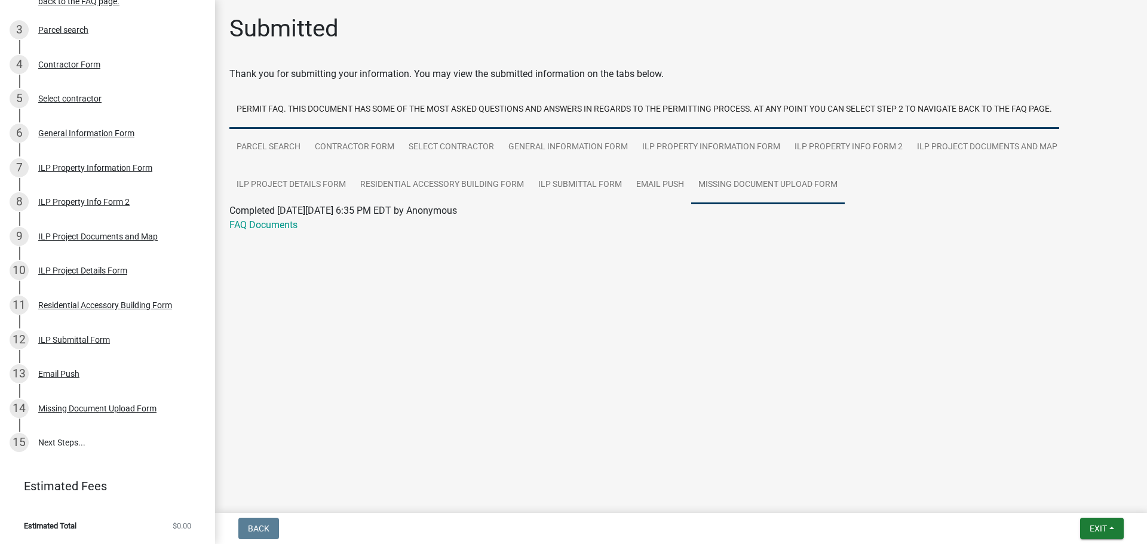
click at [722, 186] on link "Missing Document Upload Form" at bounding box center [768, 185] width 154 height 38
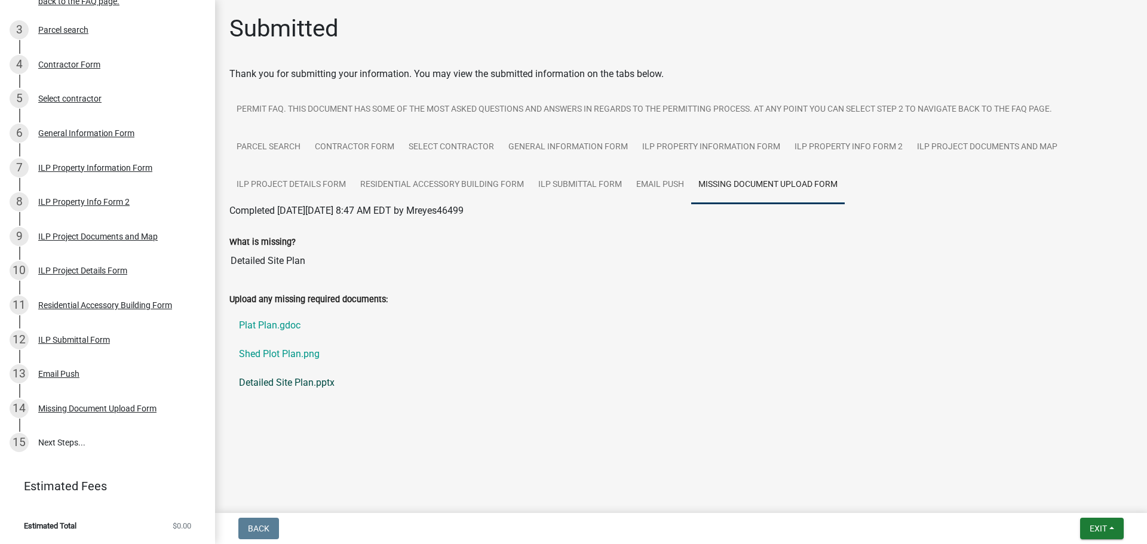
click at [307, 385] on link "Detailed Site Plan.pptx" at bounding box center [681, 383] width 904 height 29
